Goal: Task Accomplishment & Management: Use online tool/utility

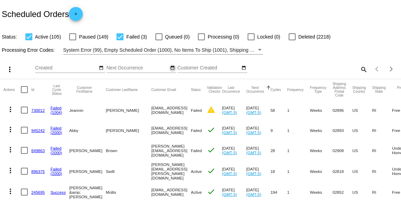
click at [173, 70] on mat-icon "date_range" at bounding box center [172, 68] width 5 height 6
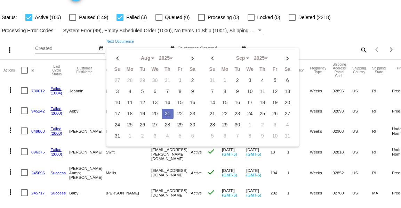
scroll to position [23, 0]
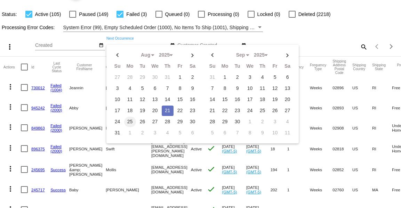
click at [131, 123] on td "25" at bounding box center [130, 122] width 12 height 10
click at [142, 123] on td "26" at bounding box center [143, 122] width 12 height 10
type input "[DATE] - [DATE]"
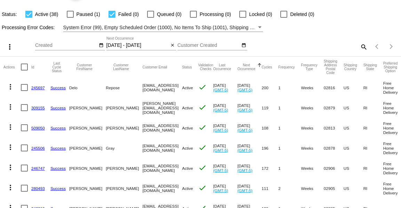
click at [114, 17] on div at bounding box center [111, 14] width 7 height 7
click at [112, 18] on input "Failed (0)" at bounding box center [112, 18] width 0 height 0
checkbox input "false"
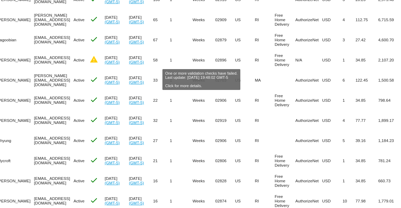
scroll to position [0, 0]
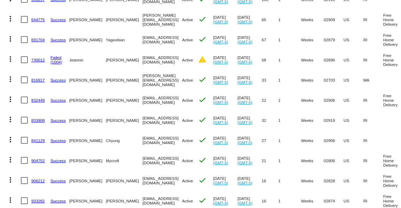
click at [55, 63] on link "(1004)" at bounding box center [56, 62] width 12 height 5
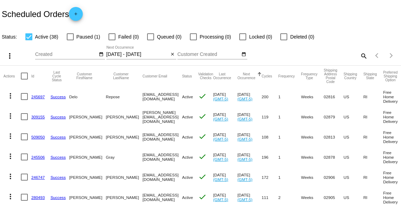
click at [24, 74] on div at bounding box center [24, 76] width 7 height 7
click at [24, 80] on input "checkbox" at bounding box center [24, 80] width 0 height 0
checkbox input "true"
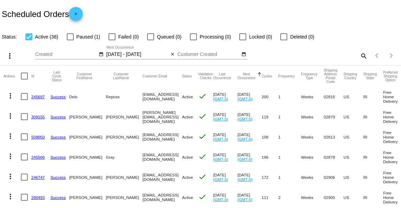
checkbox input "true"
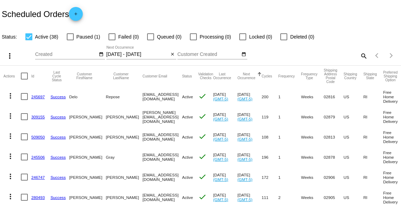
checkbox input "true"
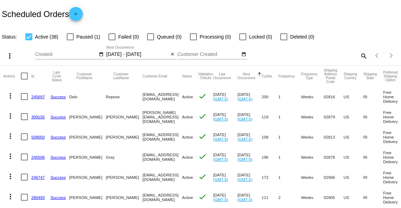
checkbox input "true"
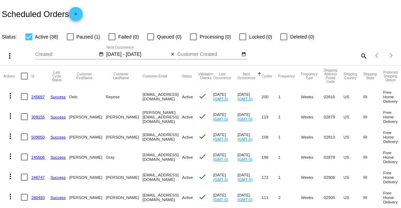
checkbox input "true"
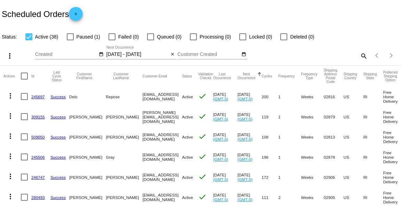
checkbox input "true"
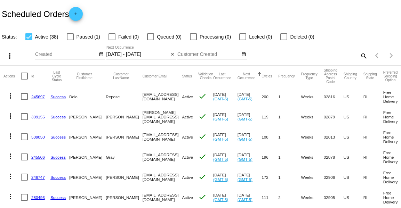
checkbox input "true"
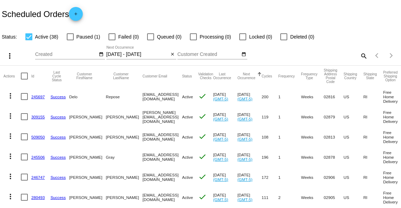
checkbox input "true"
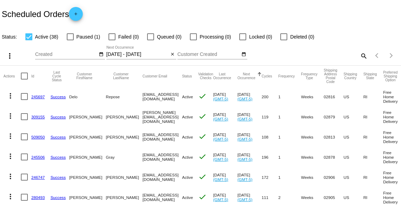
checkbox input "true"
click at [9, 55] on mat-icon "more_vert" at bounding box center [10, 56] width 8 height 8
click at [363, 55] on mat-icon "search" at bounding box center [363, 55] width 8 height 11
click at [344, 58] on div "Search" at bounding box center [318, 53] width 100 height 14
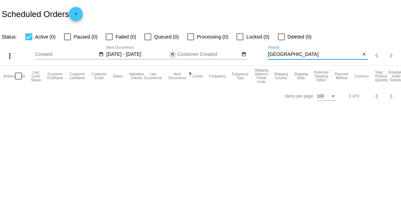
type input "houston"
click at [172, 55] on mat-icon "close" at bounding box center [172, 55] width 5 height 6
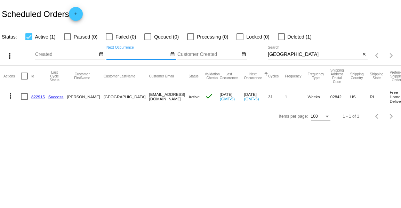
click at [40, 96] on link "822915" at bounding box center [38, 97] width 14 height 5
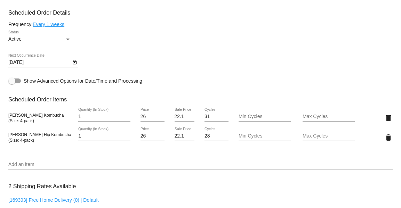
scroll to position [394, 0]
click at [75, 62] on icon "Open calendar" at bounding box center [74, 62] width 5 height 8
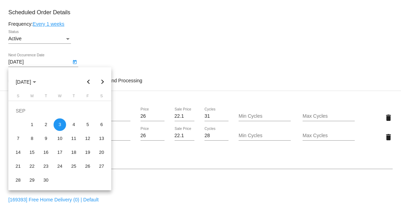
click at [88, 80] on button "Previous month" at bounding box center [89, 82] width 14 height 14
click at [102, 82] on button "Next month" at bounding box center [103, 82] width 14 height 14
click at [143, 43] on div at bounding box center [200, 104] width 401 height 208
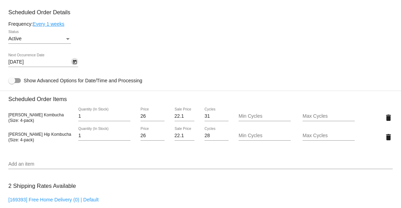
scroll to position [654, 0]
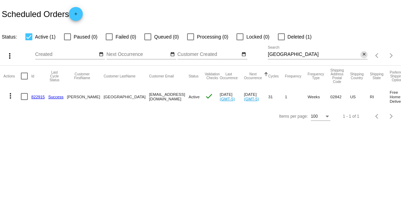
click at [363, 55] on mat-icon "close" at bounding box center [363, 55] width 5 height 6
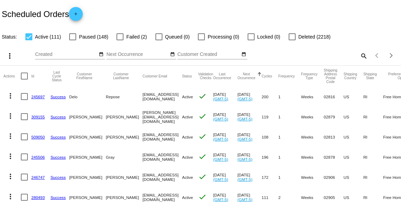
click at [26, 73] on div at bounding box center [24, 76] width 7 height 7
click at [24, 80] on input "checkbox" at bounding box center [24, 80] width 0 height 0
checkbox input "true"
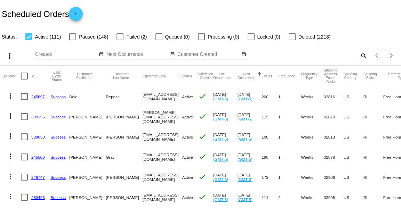
checkbox input "true"
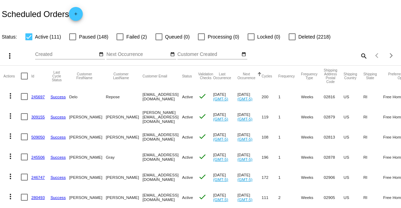
checkbox input "true"
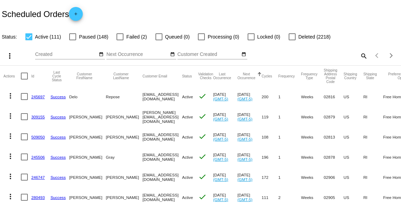
checkbox input "true"
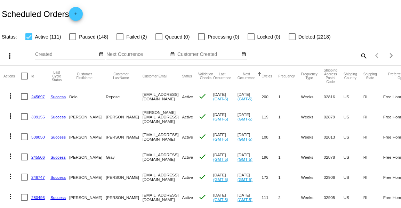
checkbox input "true"
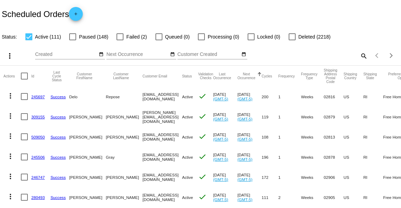
checkbox input "true"
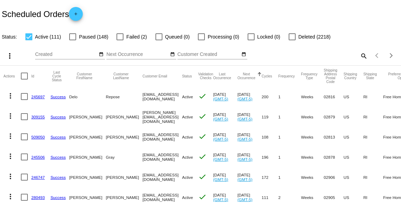
checkbox input "true"
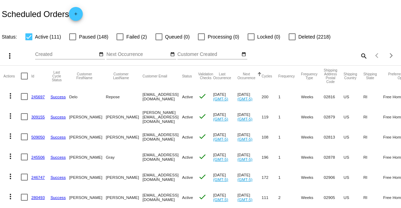
checkbox input "true"
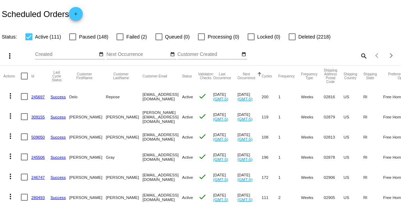
checkbox input "true"
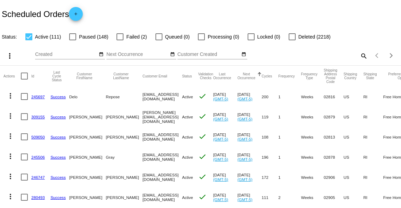
checkbox input "true"
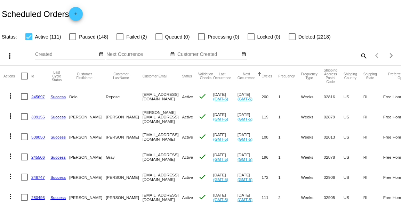
checkbox input "true"
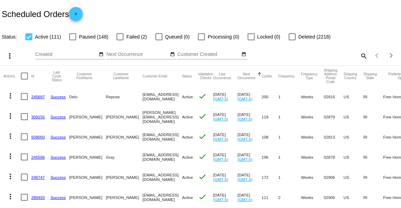
checkbox input "true"
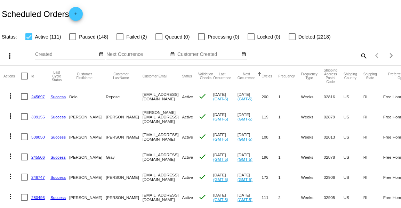
checkbox input "true"
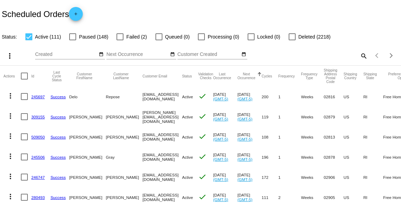
checkbox input "true"
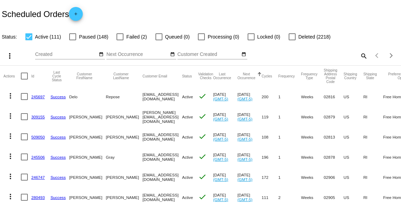
checkbox input "true"
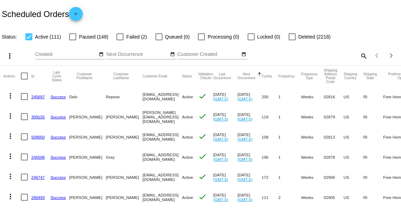
checkbox input "true"
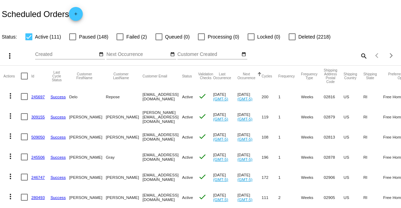
checkbox input "true"
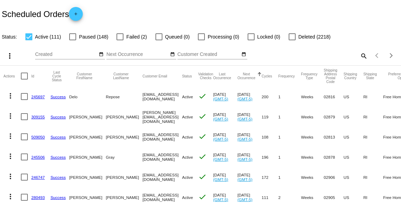
checkbox input "true"
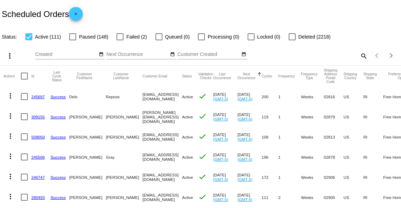
checkbox input "true"
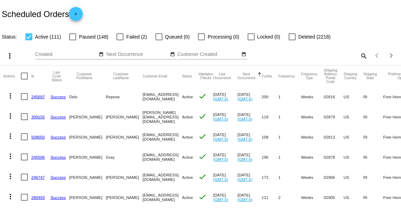
checkbox input "true"
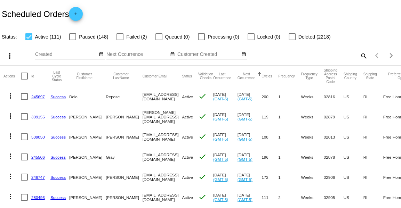
checkbox input "true"
click at [173, 54] on mat-icon "date_range" at bounding box center [172, 55] width 5 height 6
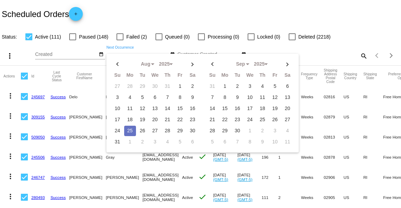
click at [130, 132] on td "25" at bounding box center [130, 131] width 12 height 10
click at [145, 132] on td "26" at bounding box center [143, 131] width 12 height 10
type input "[DATE] - [DATE]"
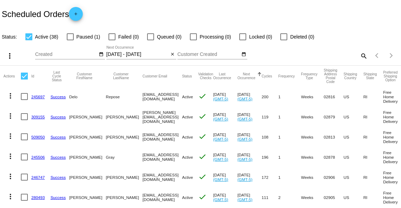
click at [22, 75] on div at bounding box center [24, 76] width 7 height 7
click at [24, 80] on input "checkbox" at bounding box center [24, 80] width 0 height 0
checkbox input "true"
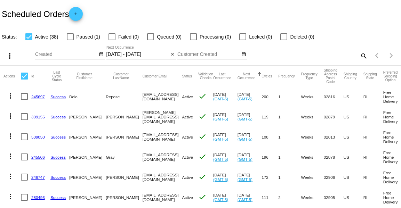
checkbox input "true"
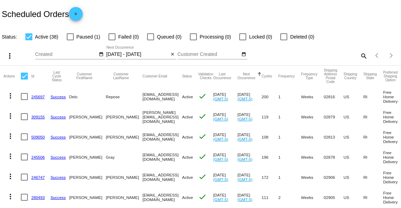
checkbox input "true"
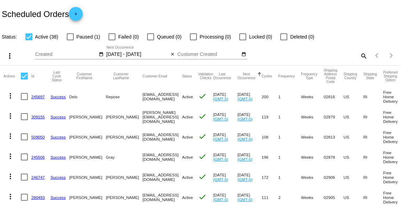
checkbox input "true"
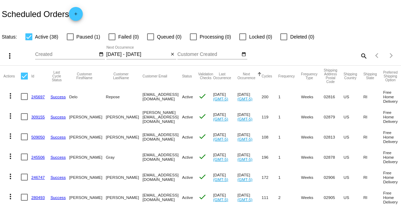
checkbox input "true"
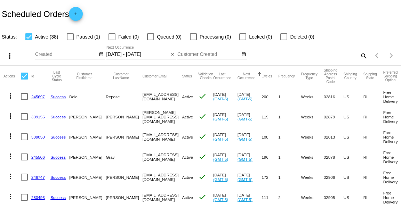
checkbox input "true"
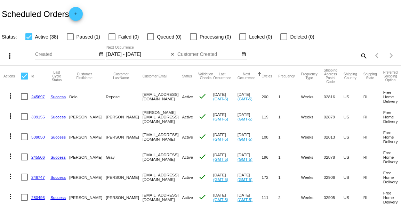
checkbox input "true"
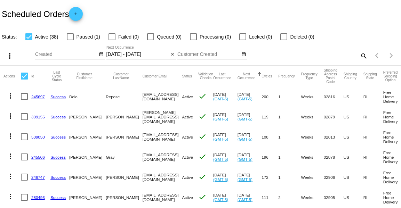
checkbox input "true"
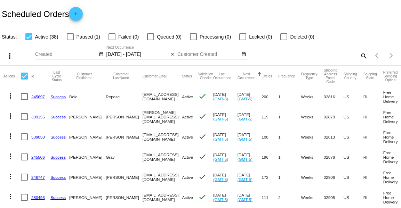
checkbox input "true"
click at [7, 56] on mat-icon "more_vert" at bounding box center [10, 56] width 8 height 8
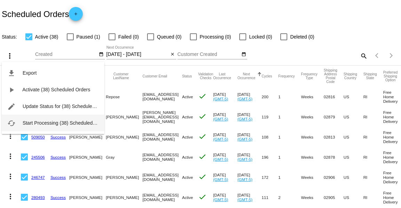
click at [31, 122] on span "Start Processing (38) Scheduled Orders" at bounding box center [66, 123] width 86 height 6
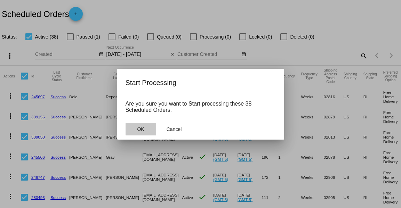
click at [146, 128] on button "OK" at bounding box center [140, 129] width 31 height 13
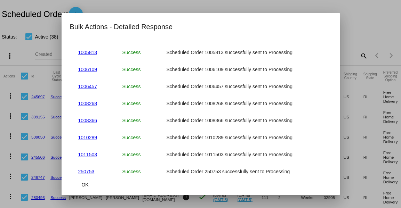
scroll to position [560, 0]
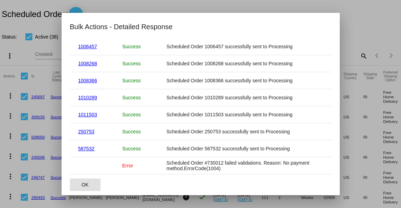
click at [84, 187] on span "OK" at bounding box center [84, 185] width 7 height 6
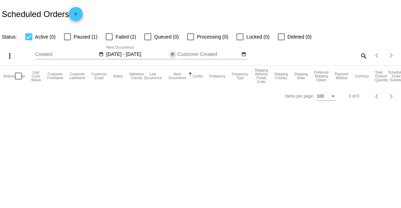
click at [170, 54] on mat-icon "close" at bounding box center [172, 55] width 5 height 6
